Goal: Communication & Community: Answer question/provide support

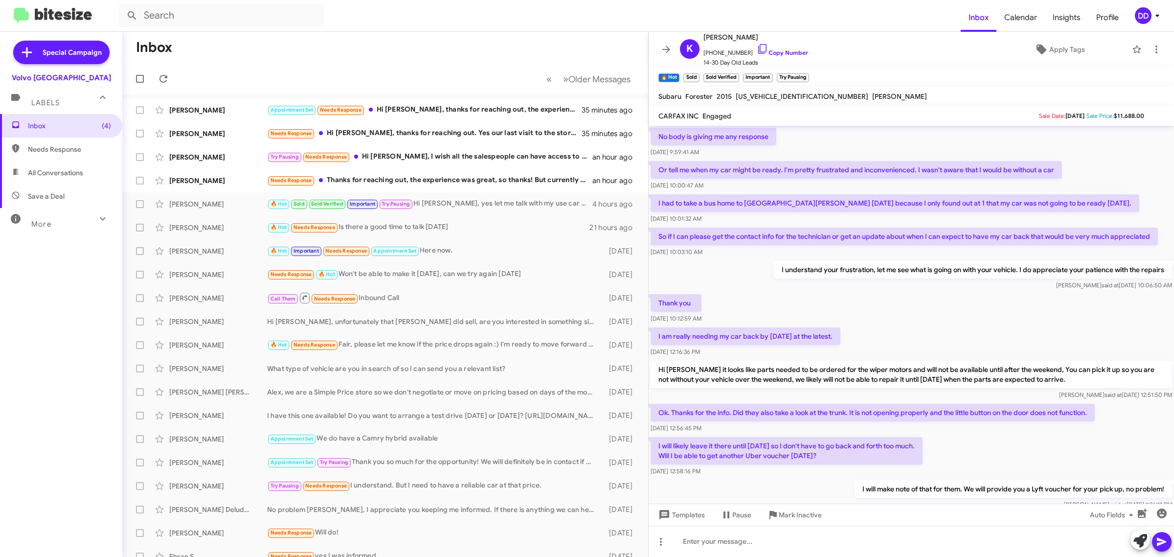
scroll to position [433, 0]
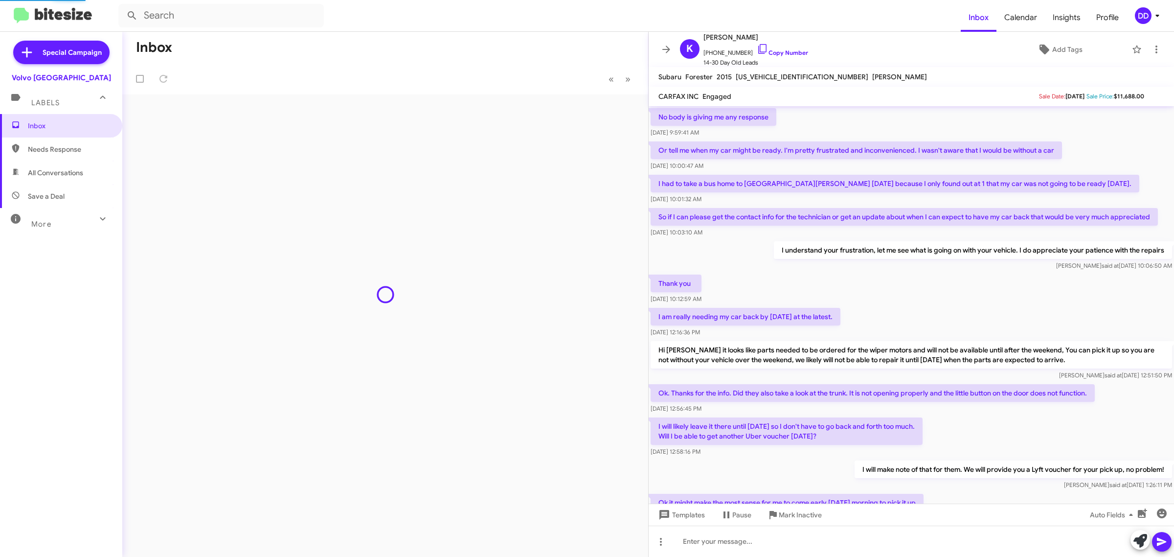
scroll to position [394, 0]
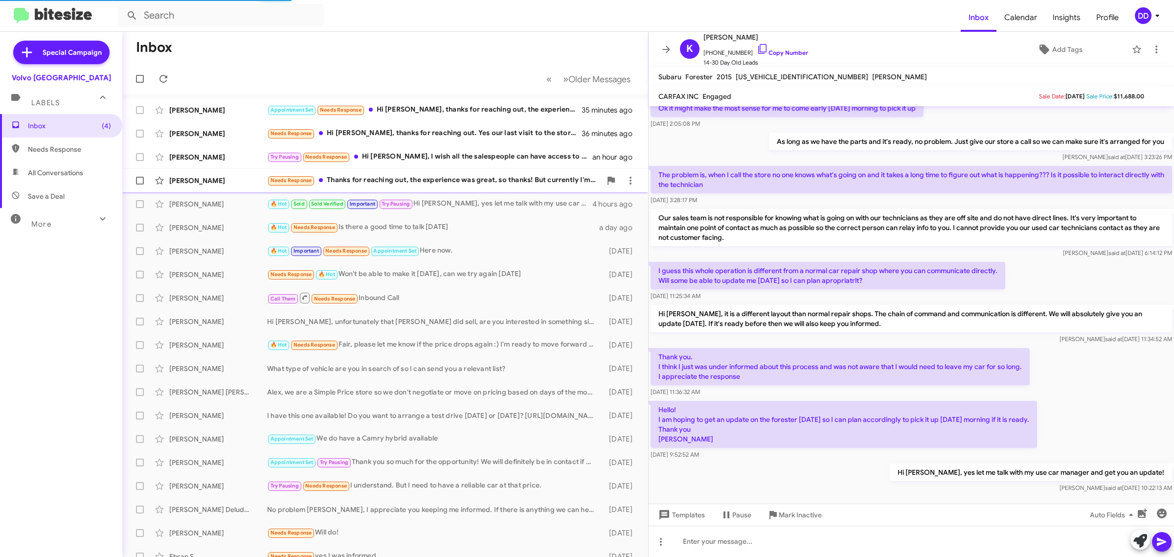
click at [468, 179] on div "Needs Response Thanks for reaching out, the experience was great, so thanks! Bu…" at bounding box center [434, 180] width 334 height 11
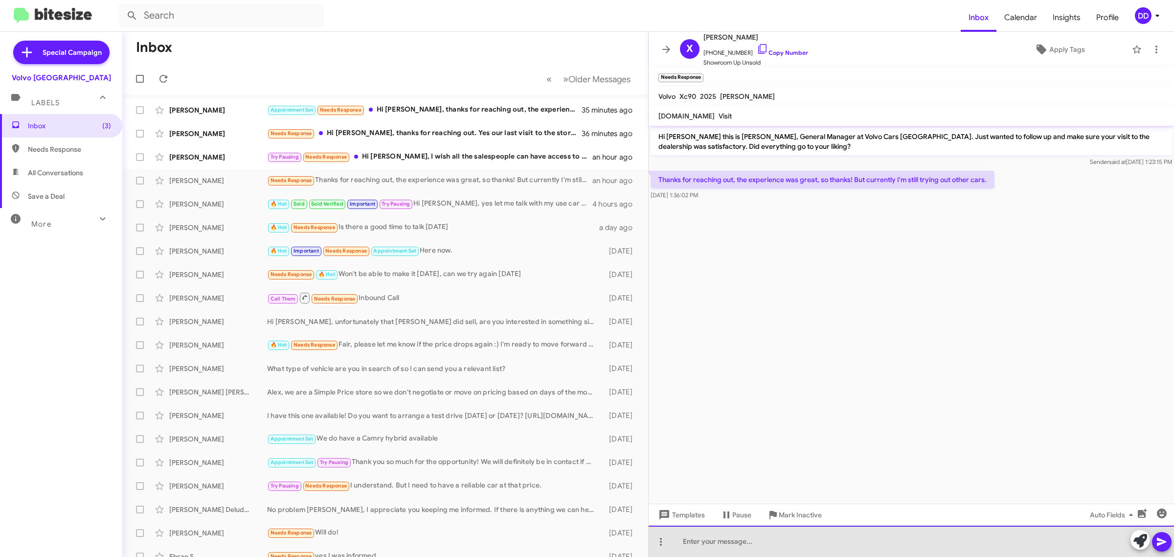
click at [767, 544] on div at bounding box center [910, 540] width 525 height 31
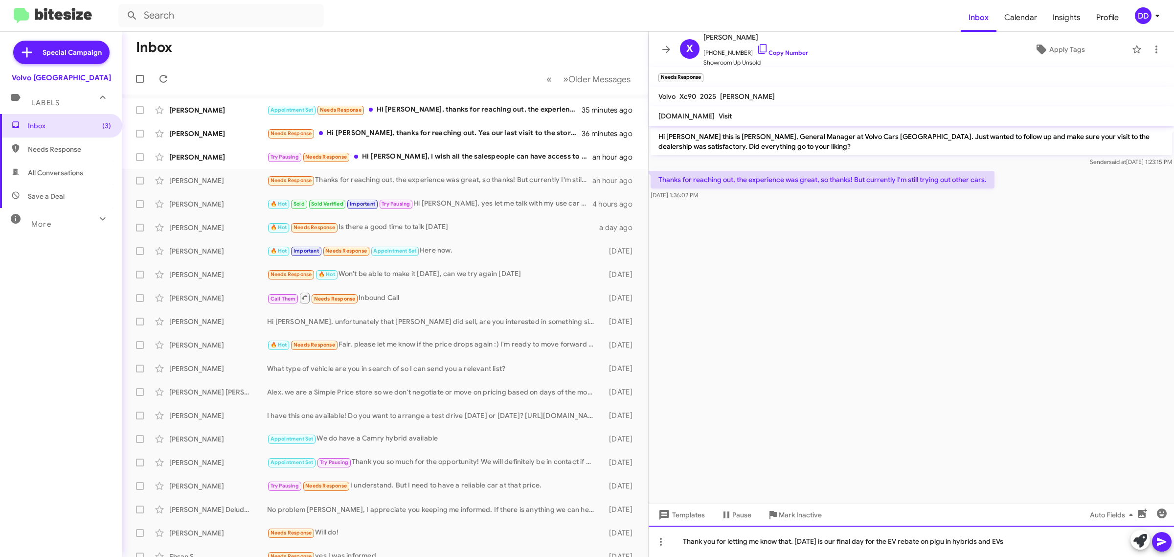
click at [937, 539] on div "Thank you for letting me know that. [DATE] is our final day for the EV rebate o…" at bounding box center [910, 540] width 525 height 31
click at [1028, 549] on div "Thank you for letting me know that. [DATE] is our final day for the EV rebate o…" at bounding box center [910, 540] width 525 height 31
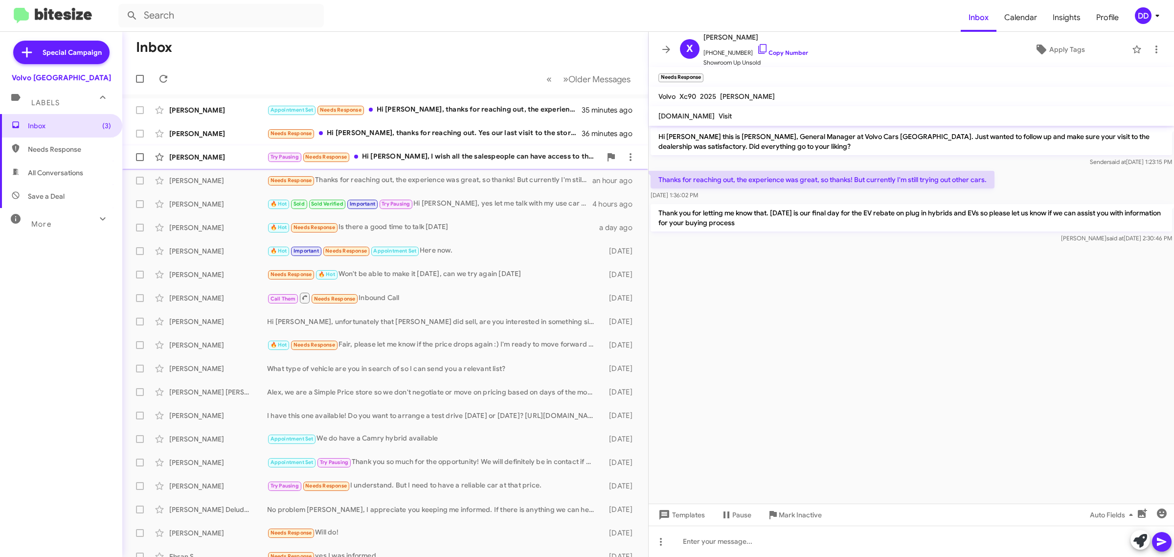
click at [451, 158] on div "Try Pausing Needs Response Hi [PERSON_NAME], I wish all the salespeople can hav…" at bounding box center [434, 156] width 334 height 11
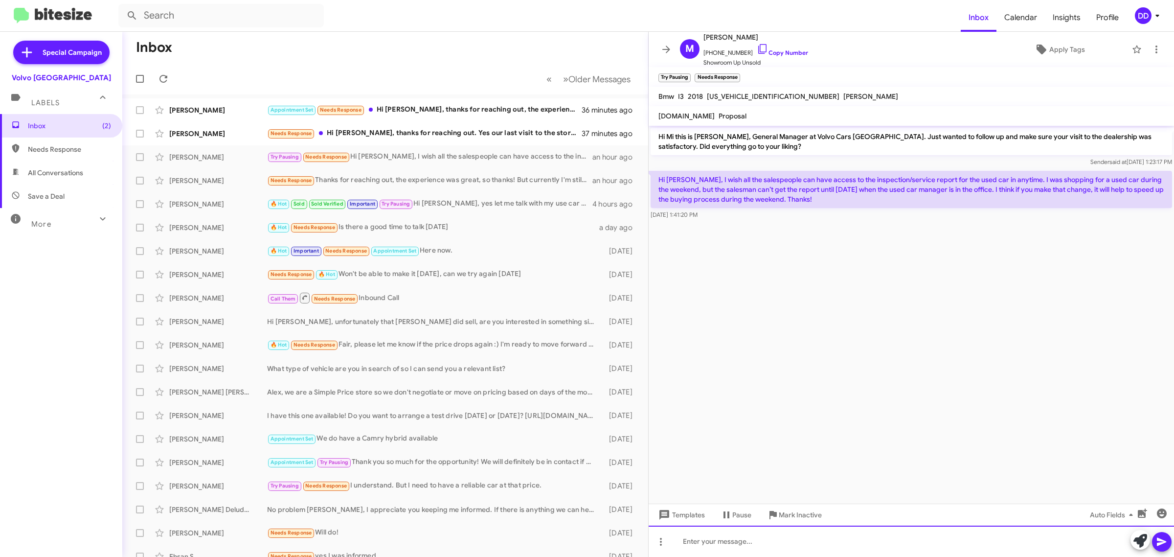
click at [807, 546] on div at bounding box center [910, 540] width 525 height 31
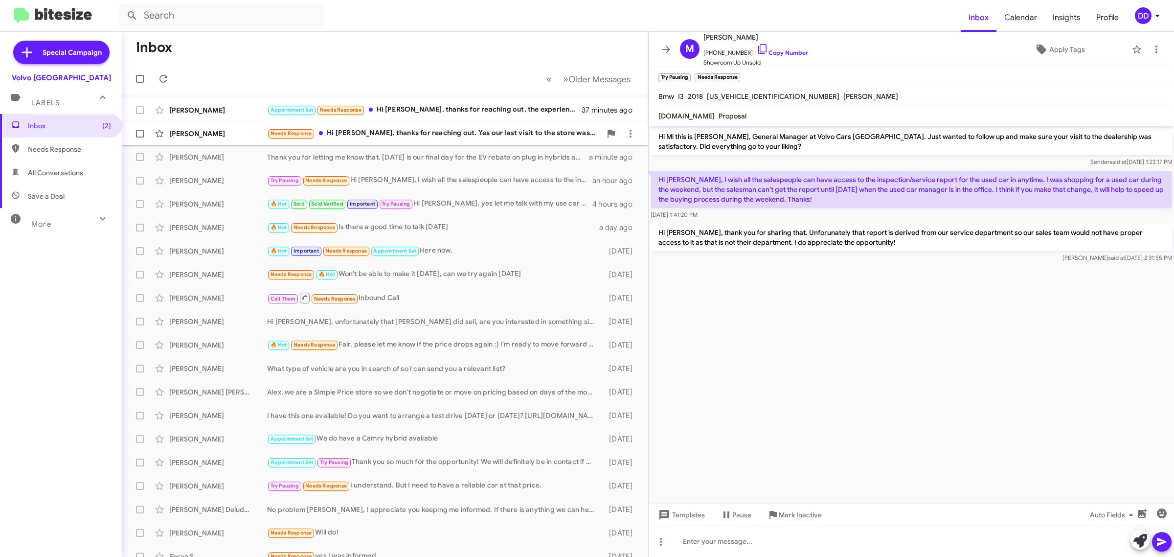
click at [402, 134] on div "Needs Response Hi [PERSON_NAME], thanks for reaching out. Yes our last visit to…" at bounding box center [434, 133] width 334 height 11
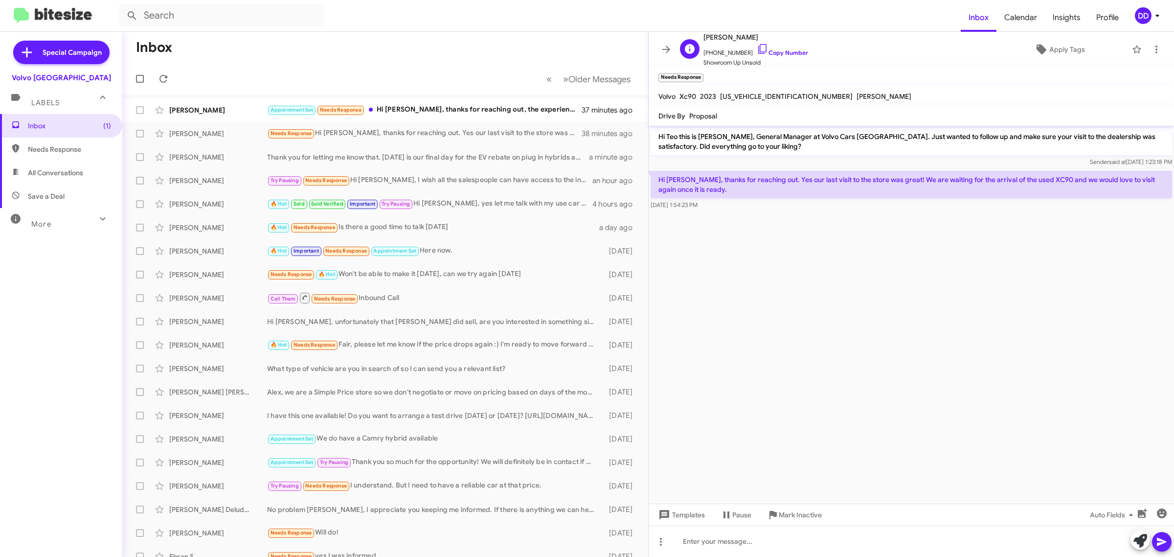
click at [779, 48] on span "[PHONE_NUMBER] Copy Number" at bounding box center [755, 50] width 105 height 15
click at [788, 52] on link "Copy Number" at bounding box center [782, 52] width 51 height 7
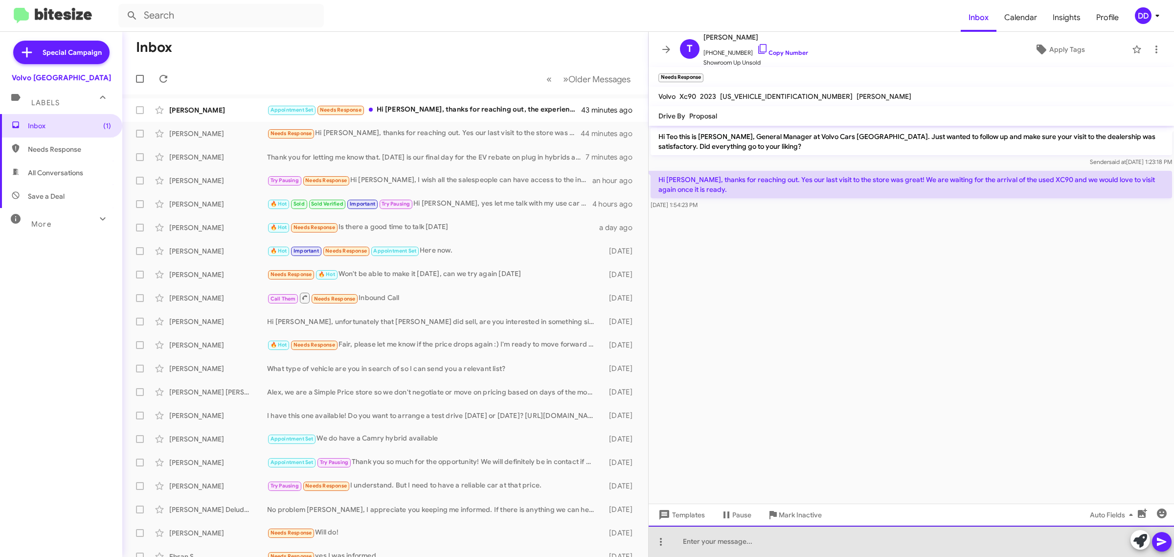
click at [825, 541] on div at bounding box center [910, 540] width 525 height 31
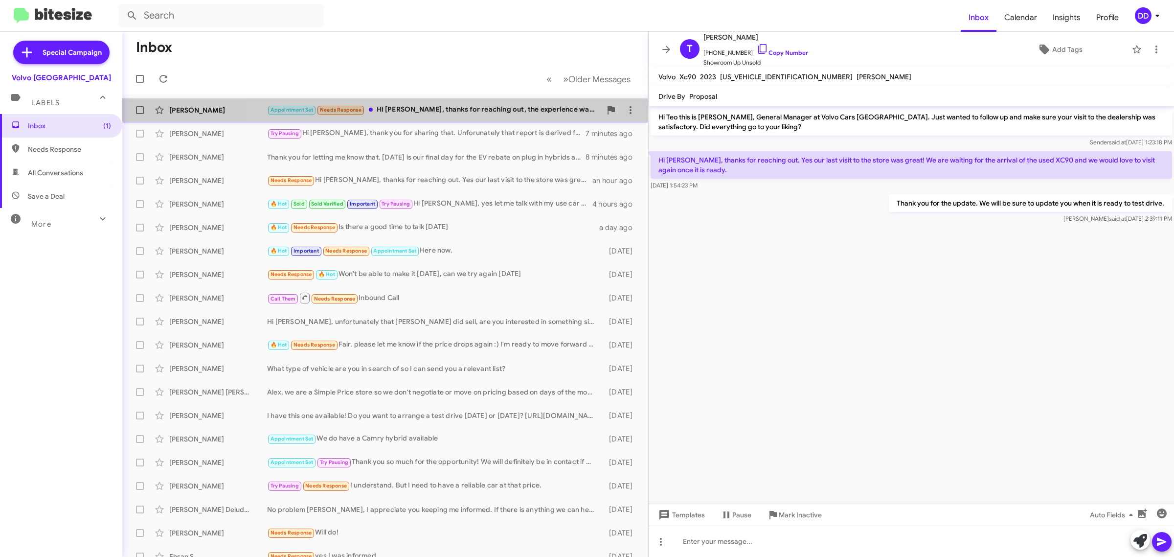
click at [438, 106] on div "Appointment Set Needs Response Hi [PERSON_NAME], thanks for reaching out, the e…" at bounding box center [434, 109] width 334 height 11
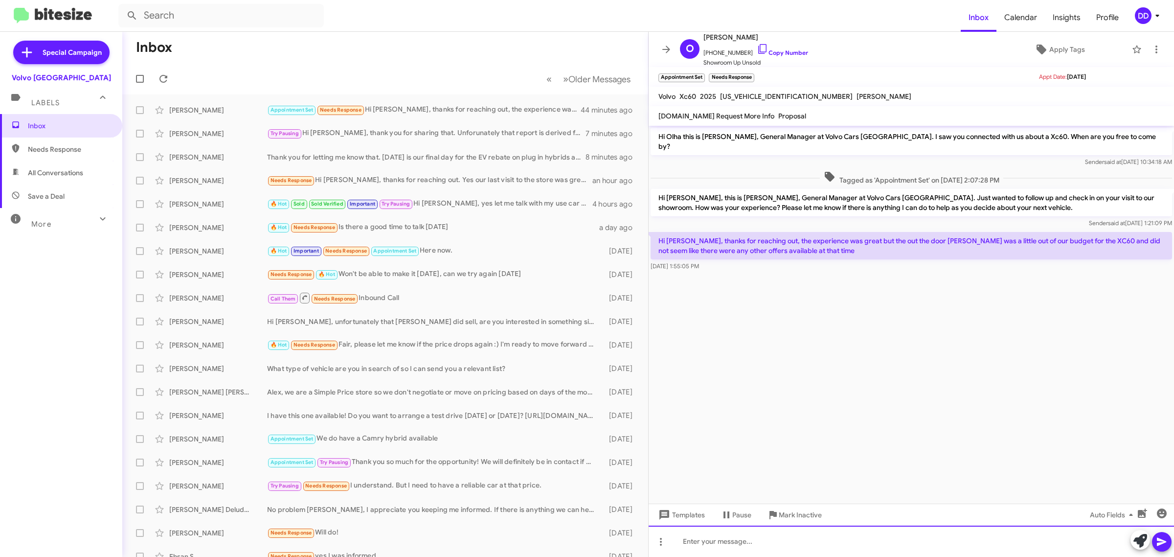
click at [888, 549] on div at bounding box center [910, 540] width 525 height 31
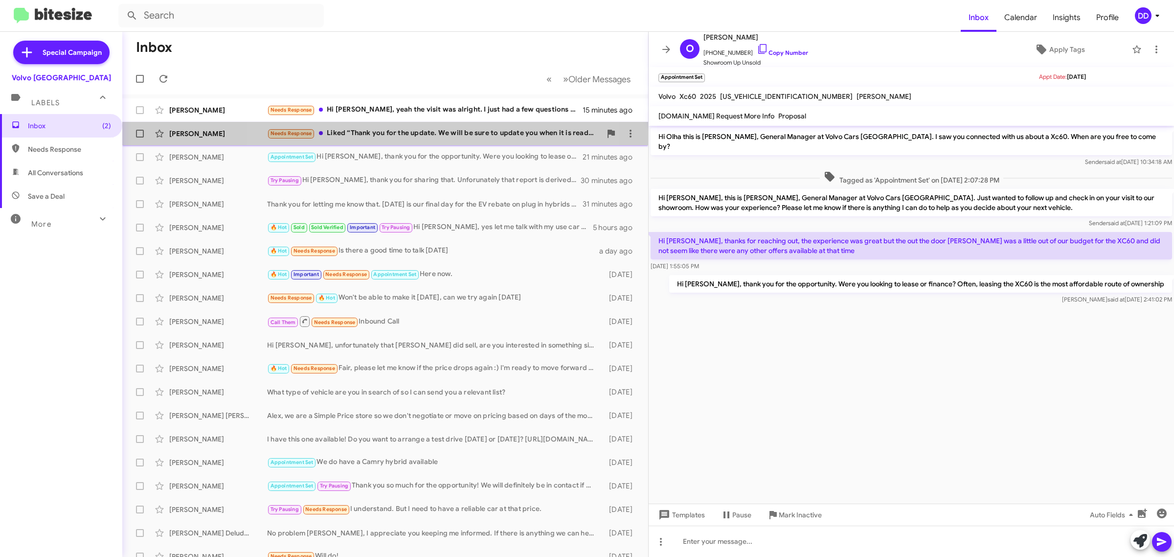
click at [402, 131] on div "Needs Response Liked “Thank you for the update. We will be sure to update you w…" at bounding box center [434, 133] width 334 height 11
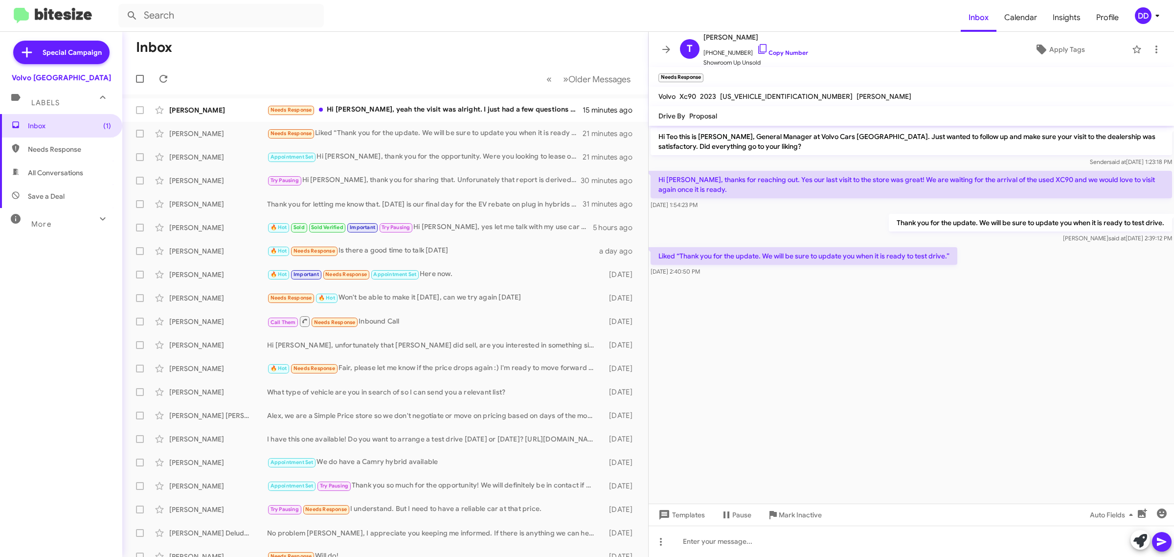
click at [375, 58] on mat-toolbar-row "Inbox" at bounding box center [385, 47] width 526 height 31
